Goal: Transaction & Acquisition: Obtain resource

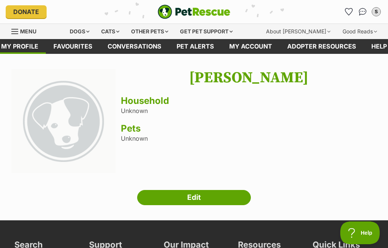
click at [176, 204] on link "Edit" at bounding box center [194, 197] width 114 height 15
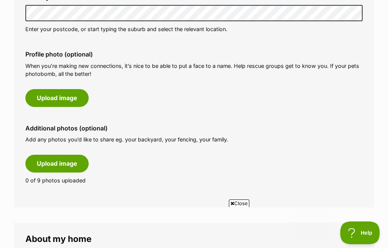
scroll to position [336, 0]
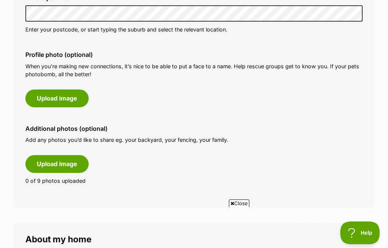
click at [48, 93] on button "Upload image" at bounding box center [56, 98] width 63 height 17
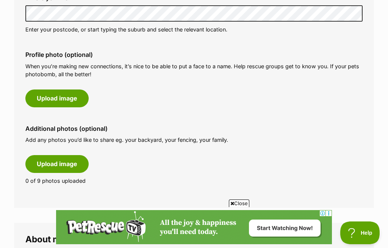
scroll to position [0, 0]
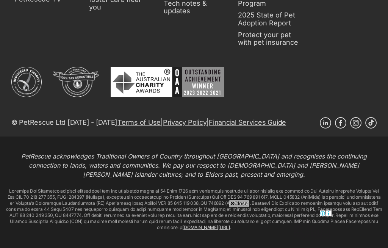
scroll to position [374, 0]
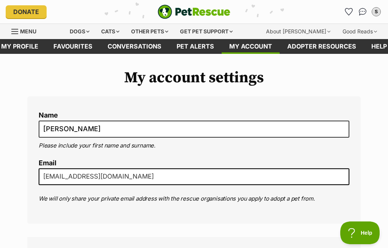
click at [186, 46] on link "Pet alerts" at bounding box center [195, 46] width 53 height 15
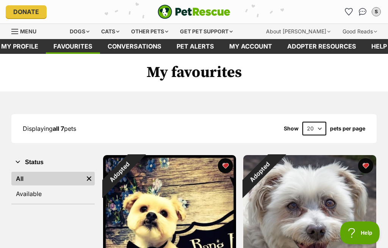
click at [18, 32] on span "Menu" at bounding box center [14, 31] width 7 height 1
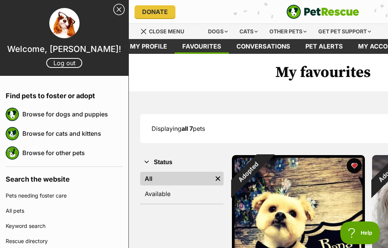
click at [44, 119] on link "Browse for dogs and puppies" at bounding box center [72, 114] width 101 height 16
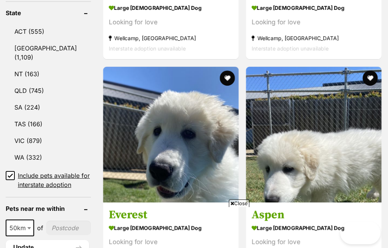
scroll to position [669, 0]
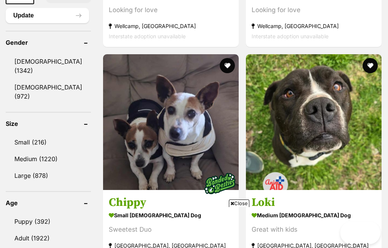
click at [21, 151] on link "Medium (1220)" at bounding box center [48, 159] width 85 height 16
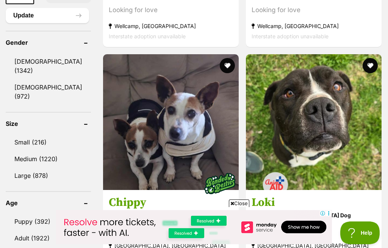
click at [21, 134] on link "Small (216)" at bounding box center [48, 142] width 85 height 16
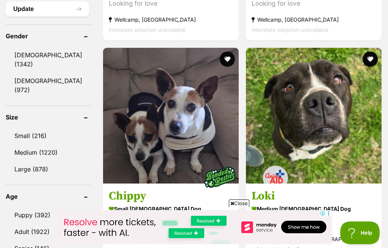
scroll to position [0, 0]
click at [21, 128] on link "Small (216)" at bounding box center [48, 136] width 85 height 16
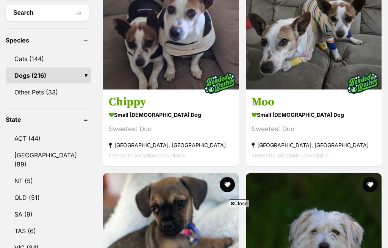
click at [246, 173] on img at bounding box center [314, 241] width 136 height 136
click at [363, 177] on button "favourite" at bounding box center [370, 184] width 15 height 15
click at [246, 173] on img at bounding box center [314, 241] width 136 height 136
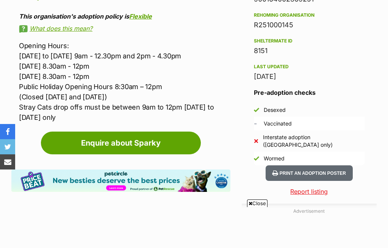
scroll to position [631, 0]
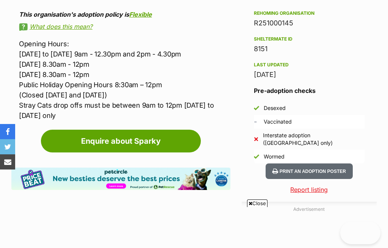
click at [92, 130] on link "Enquire about Sparky" at bounding box center [121, 141] width 160 height 23
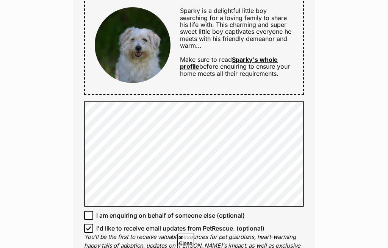
scroll to position [447, 0]
click at [254, 59] on link "Sparky's whole profile" at bounding box center [229, 63] width 98 height 14
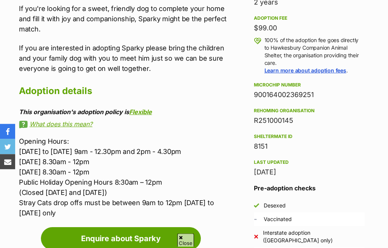
scroll to position [534, 0]
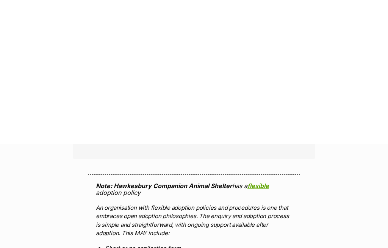
scroll to position [766, 0]
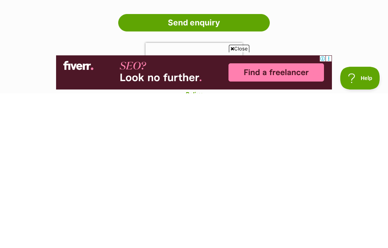
click at [181, 169] on input "Send enquiry" at bounding box center [194, 177] width 152 height 17
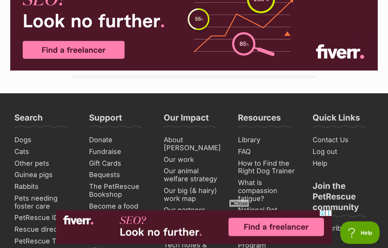
scroll to position [825, 0]
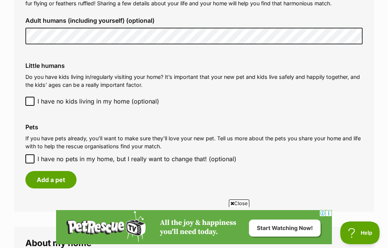
scroll to position [600, 0]
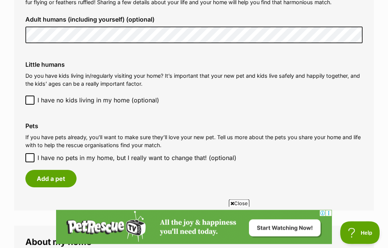
click at [39, 154] on span "I have no pets in my home, but I really want to change that! (optional)" at bounding box center [137, 158] width 199 height 9
click at [35, 154] on input "I have no pets in my home, but I really want to change that! (optional)" at bounding box center [29, 158] width 9 height 9
checkbox input "true"
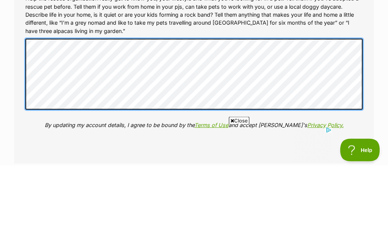
scroll to position [0, 0]
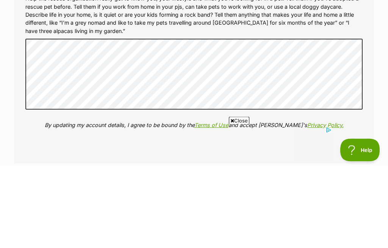
click at [280, 118] on div "More about me (optional) Help the rescue organisation really get to know you, y…" at bounding box center [194, 145] width 350 height 169
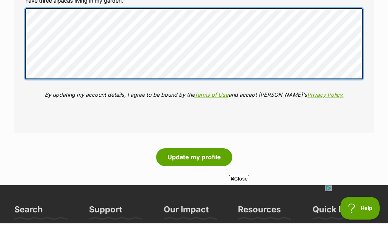
scroll to position [865, 0]
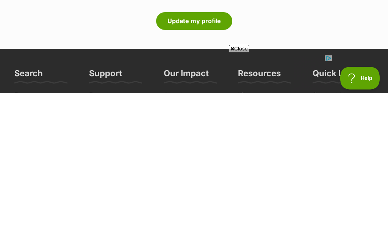
click at [185, 167] on button "Update my profile" at bounding box center [194, 175] width 76 height 17
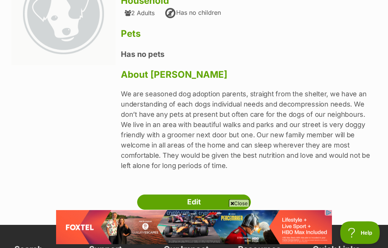
scroll to position [108, 0]
click at [217, 195] on link "Edit" at bounding box center [194, 202] width 114 height 15
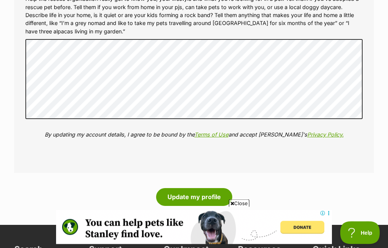
scroll to position [853, 0]
click at [187, 188] on button "Update my profile" at bounding box center [194, 196] width 76 height 17
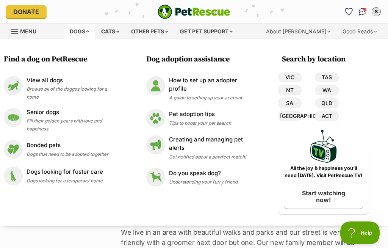
click at [289, 116] on link "[GEOGRAPHIC_DATA]" at bounding box center [290, 116] width 24 height 10
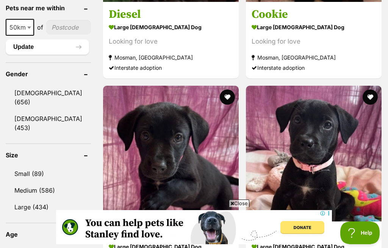
scroll to position [639, 0]
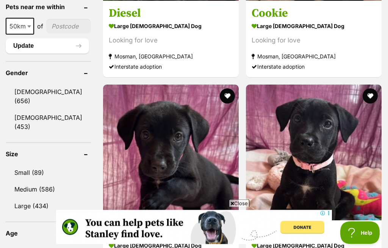
click at [19, 165] on link "Small (89)" at bounding box center [48, 173] width 85 height 16
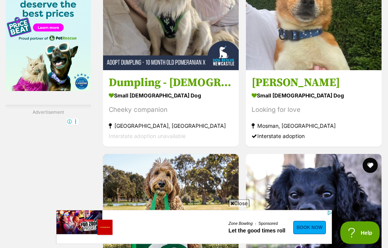
scroll to position [1325, 0]
